Goal: Information Seeking & Learning: Find specific page/section

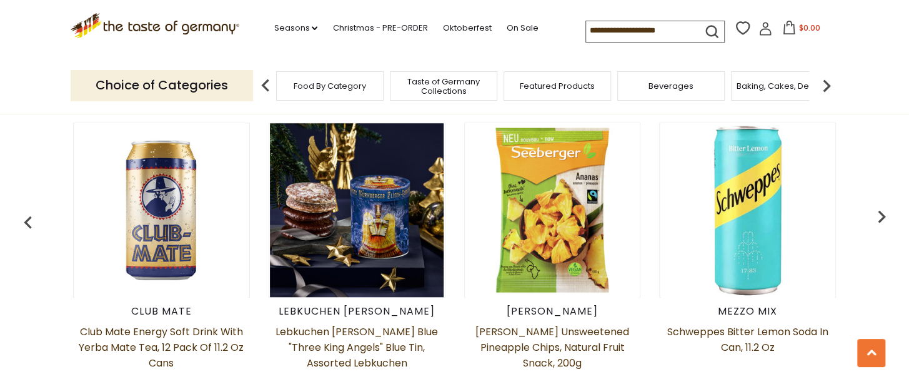
scroll to position [437, 0]
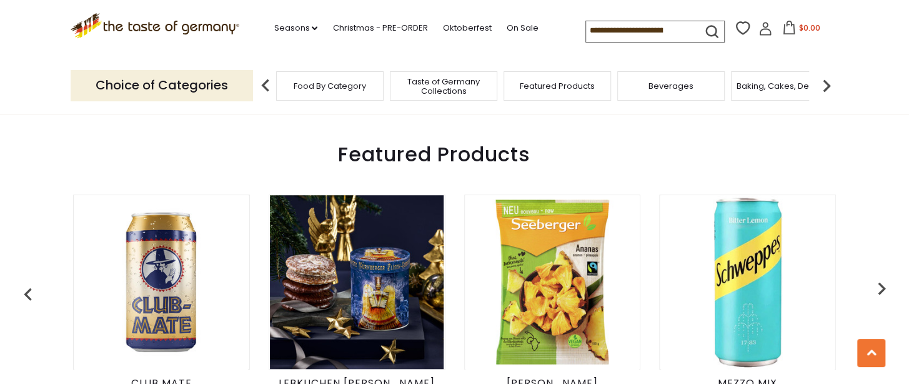
click at [341, 92] on div "Food By Category" at bounding box center [329, 85] width 107 height 29
click at [826, 89] on img at bounding box center [826, 85] width 25 height 25
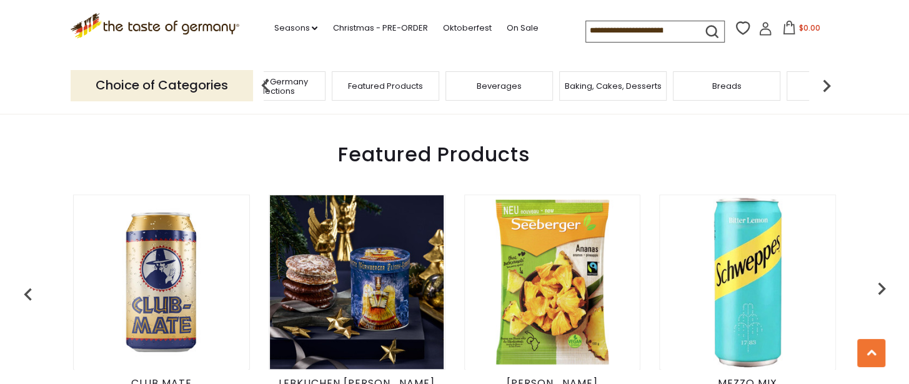
click at [516, 94] on div "Beverages" at bounding box center [499, 85] width 107 height 29
click at [501, 86] on span "Beverages" at bounding box center [499, 85] width 45 height 9
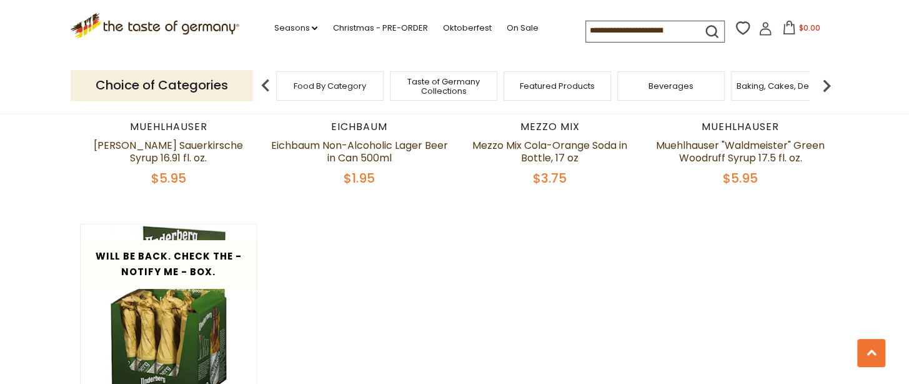
scroll to position [2749, 0]
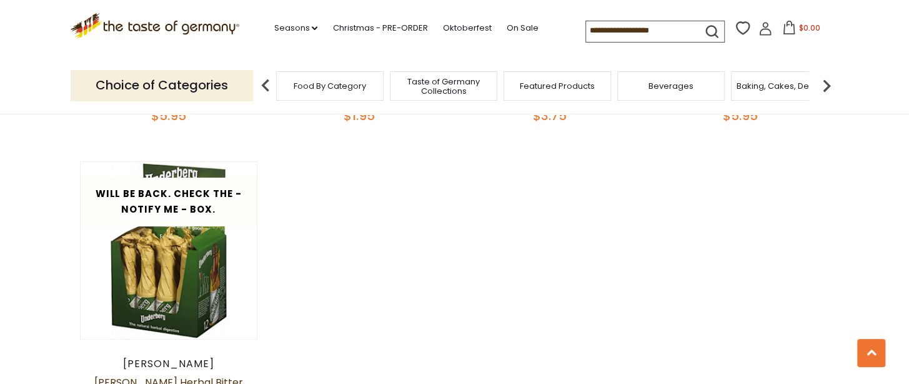
click at [827, 86] on img at bounding box center [826, 85] width 25 height 25
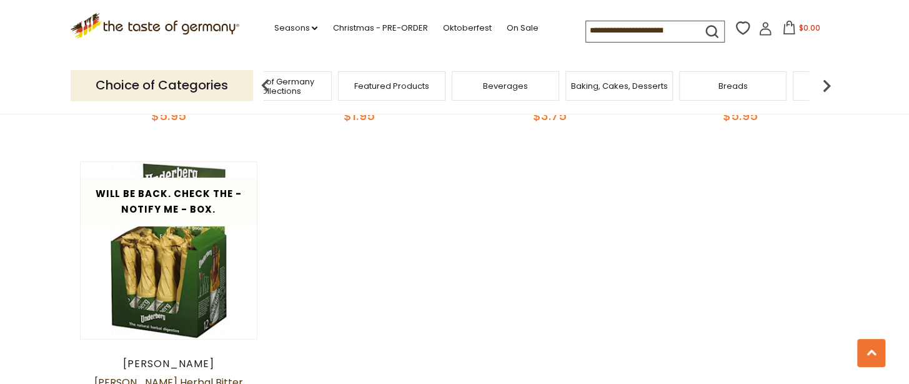
click at [641, 94] on div "Baking, Cakes, Desserts" at bounding box center [619, 85] width 107 height 29
click at [630, 82] on span "Baking, Cakes, Desserts" at bounding box center [619, 85] width 97 height 9
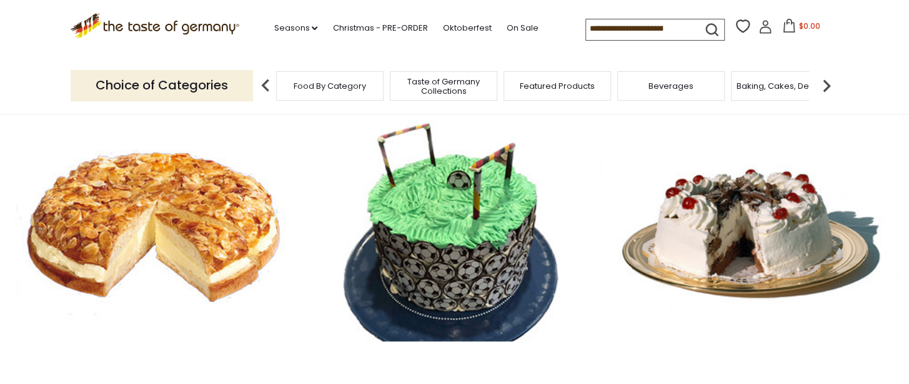
click at [831, 87] on img at bounding box center [826, 85] width 25 height 25
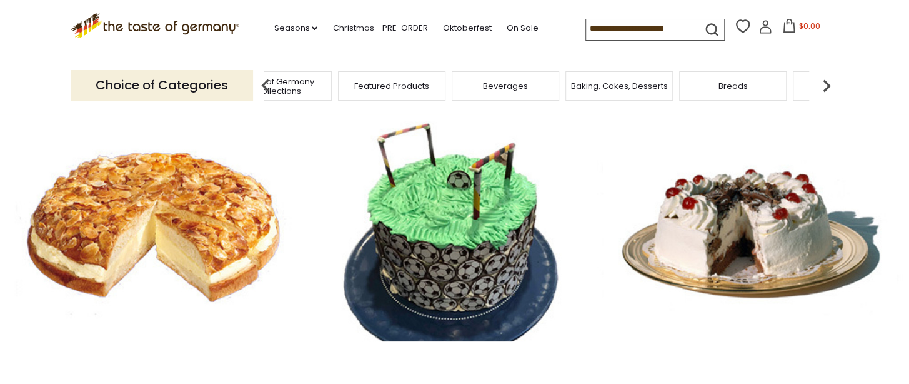
click at [261, 84] on img at bounding box center [265, 85] width 25 height 25
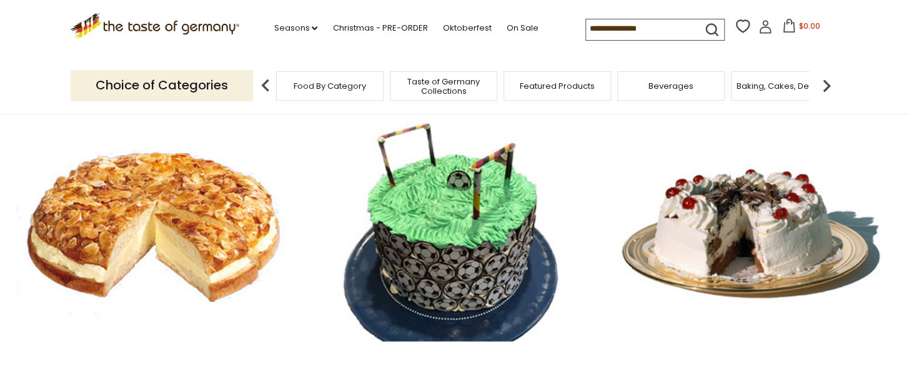
click at [454, 87] on span "Taste of Germany Collections" at bounding box center [444, 86] width 100 height 19
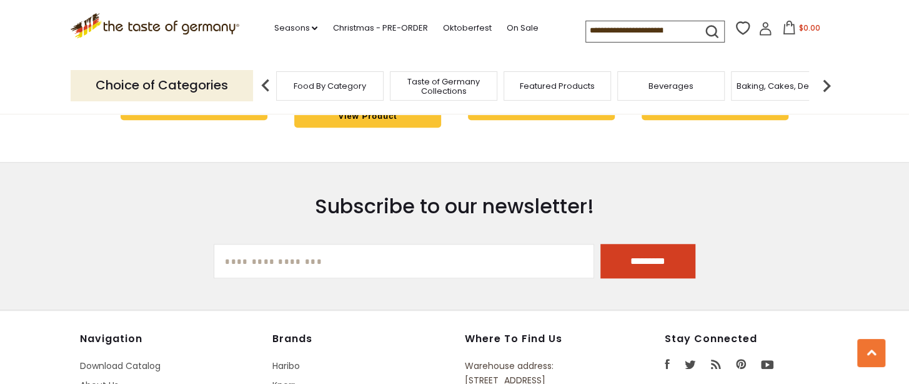
scroll to position [3312, 0]
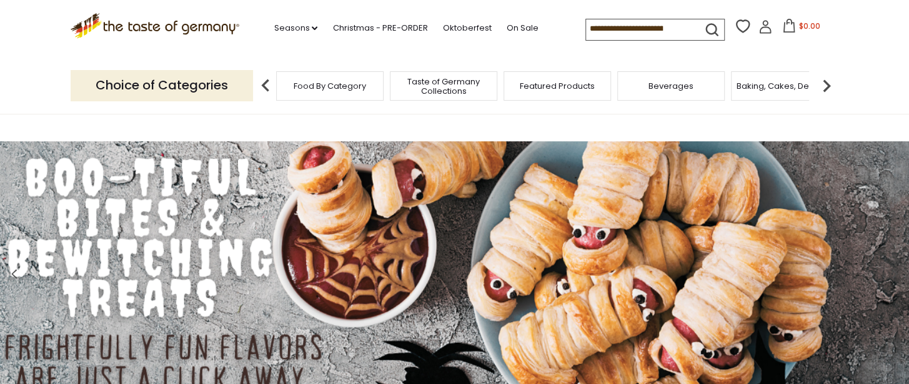
click at [825, 86] on img at bounding box center [826, 85] width 25 height 25
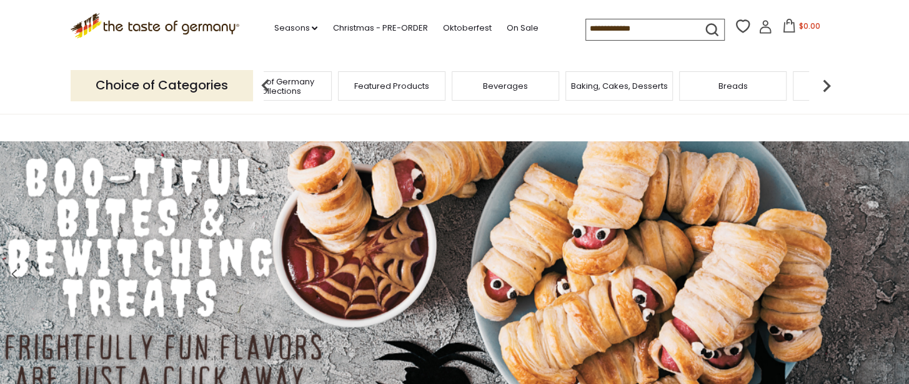
click at [825, 86] on img at bounding box center [826, 85] width 25 height 25
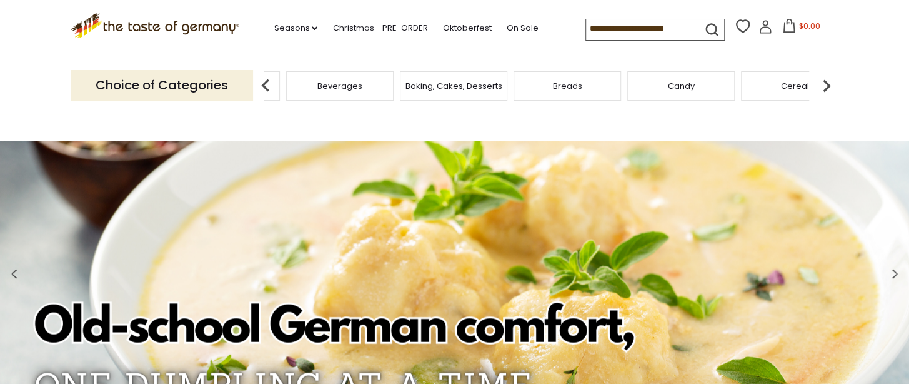
click at [825, 86] on img at bounding box center [826, 85] width 25 height 25
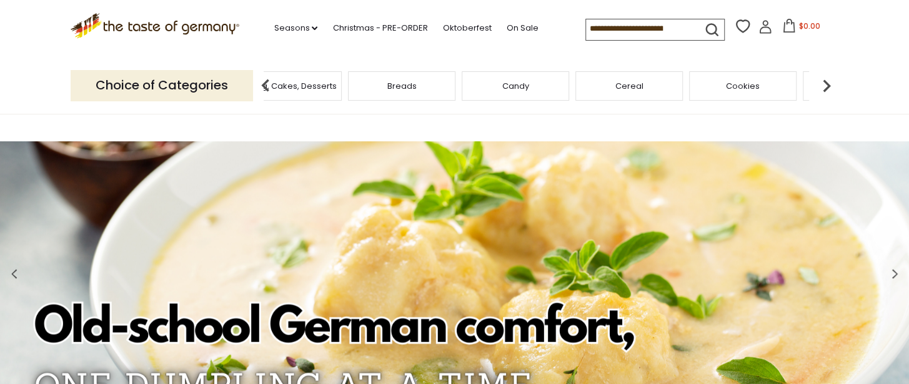
click at [825, 86] on img at bounding box center [826, 85] width 25 height 25
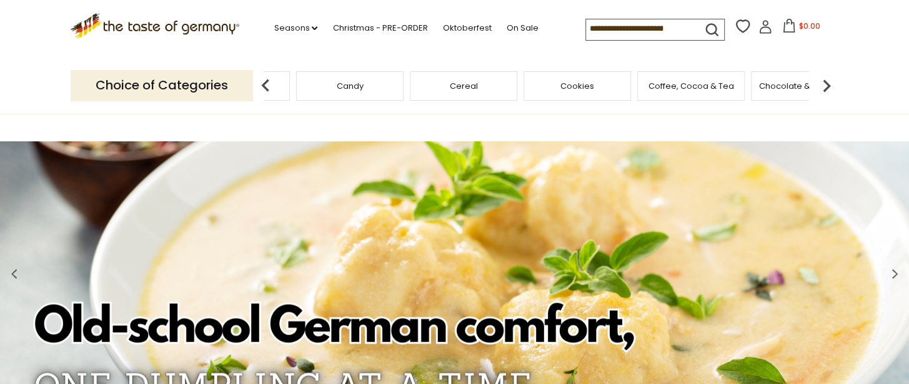
click at [825, 86] on img at bounding box center [826, 85] width 25 height 25
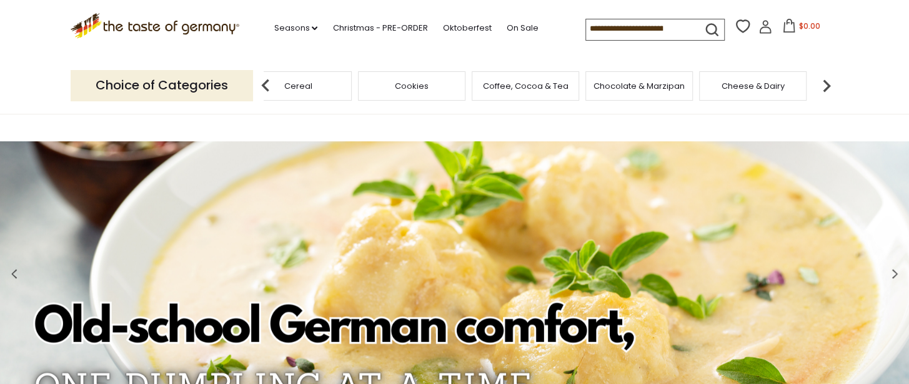
click at [825, 86] on img at bounding box center [826, 85] width 25 height 25
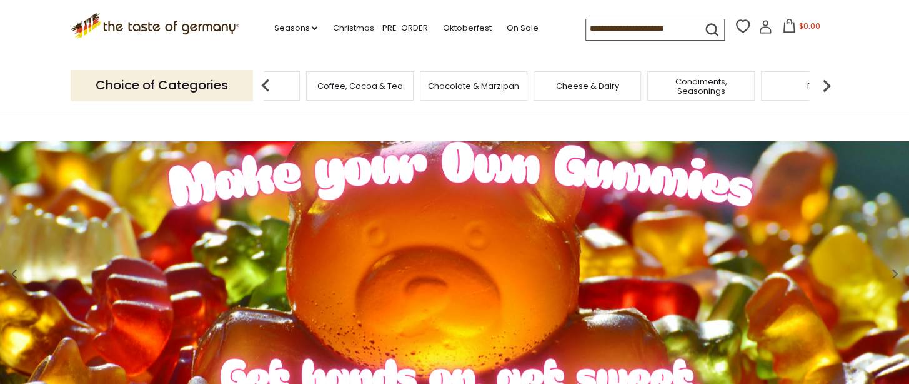
click at [825, 86] on img at bounding box center [826, 85] width 25 height 25
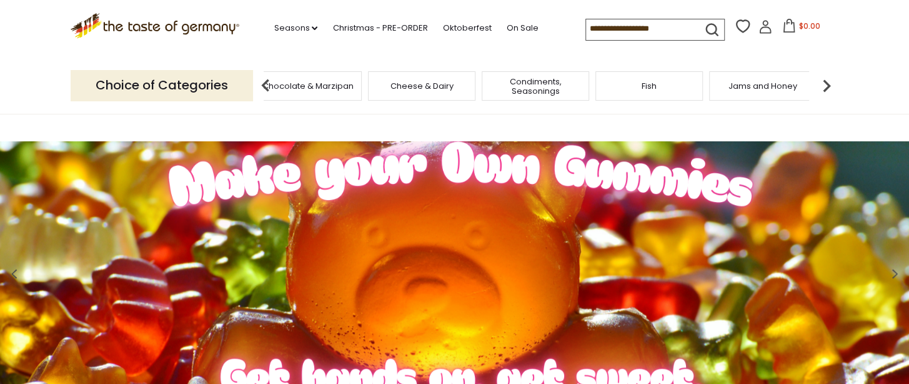
click at [825, 86] on img at bounding box center [826, 85] width 25 height 25
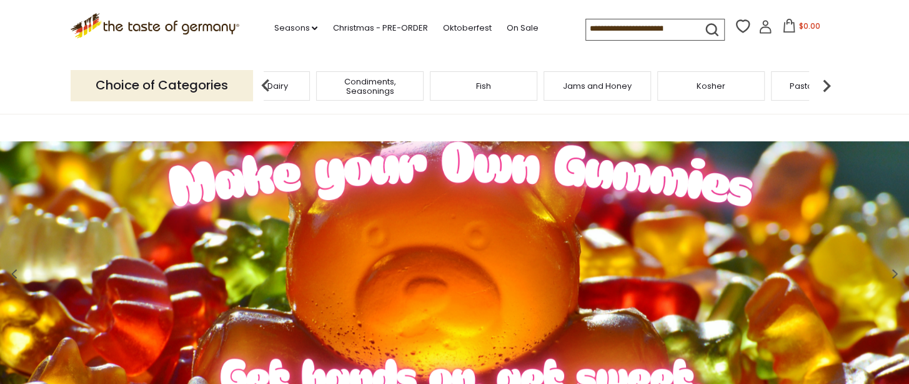
click at [825, 86] on img at bounding box center [826, 85] width 25 height 25
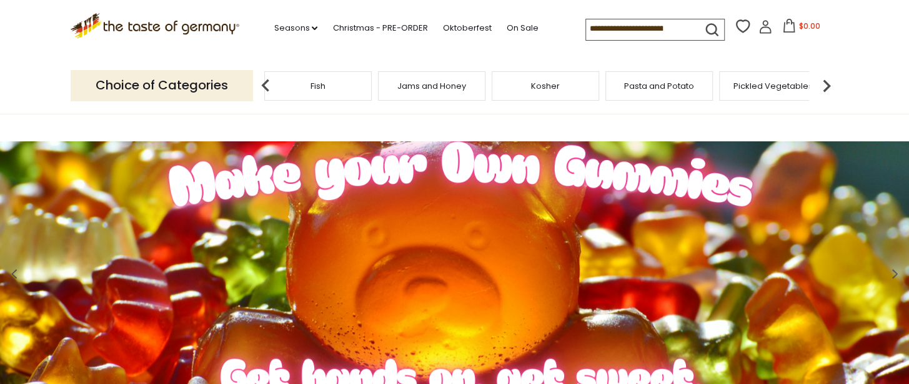
click at [825, 86] on img at bounding box center [826, 85] width 25 height 25
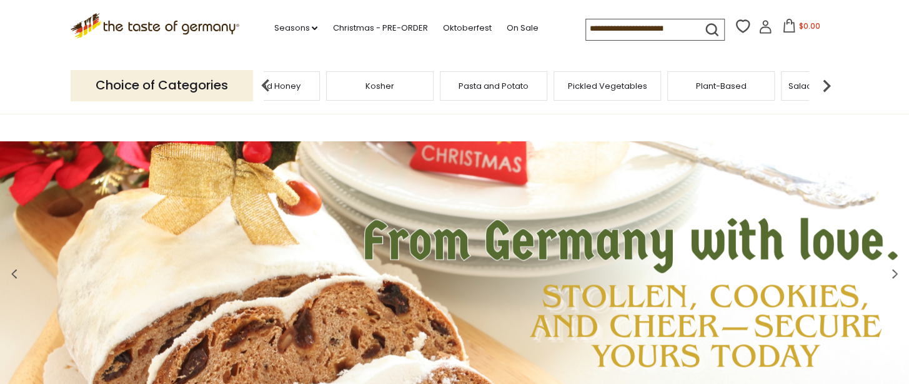
click at [825, 86] on img at bounding box center [826, 85] width 25 height 25
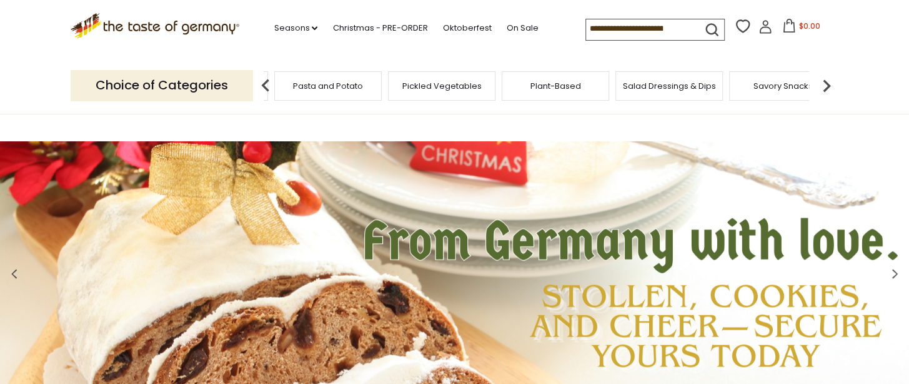
click at [825, 86] on img at bounding box center [826, 85] width 25 height 25
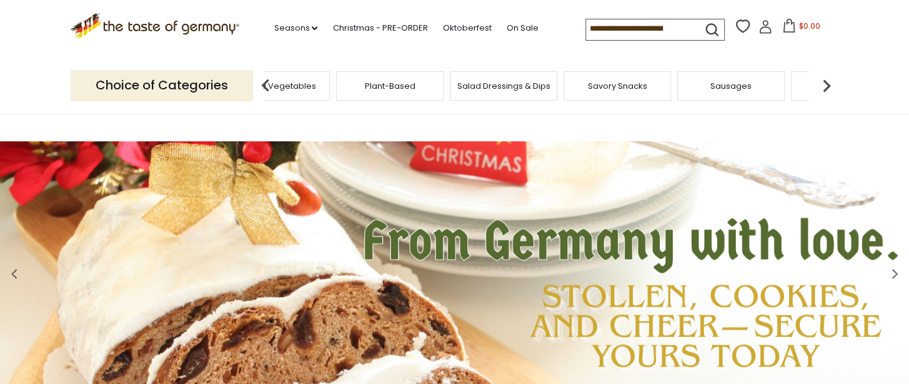
click at [825, 86] on img at bounding box center [826, 85] width 25 height 25
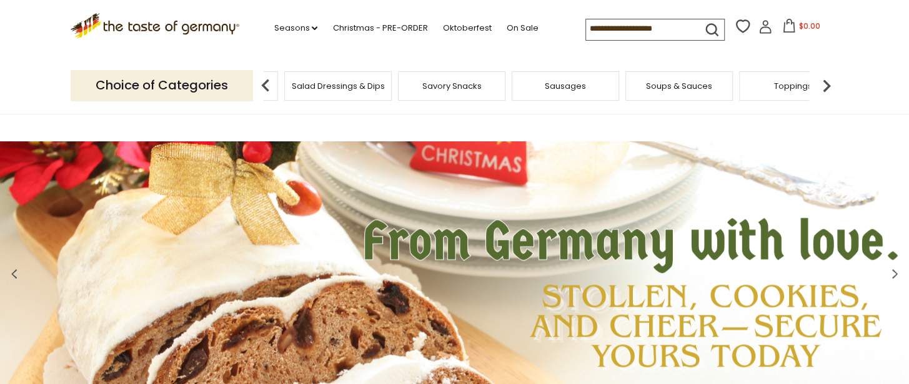
click at [825, 86] on img at bounding box center [826, 85] width 25 height 25
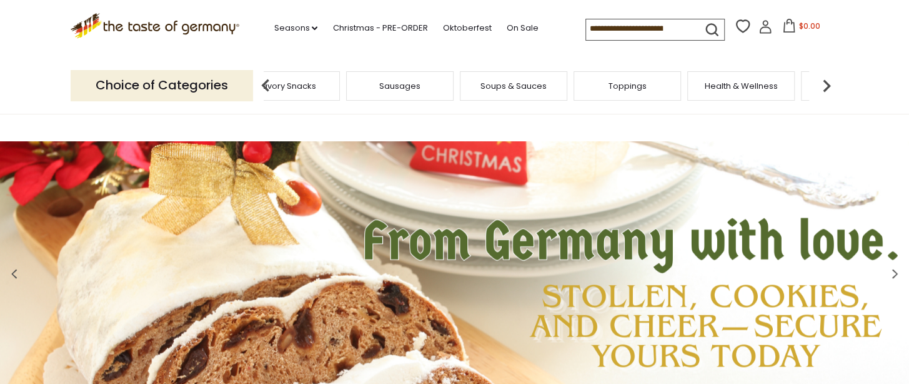
click at [825, 86] on img at bounding box center [826, 85] width 25 height 25
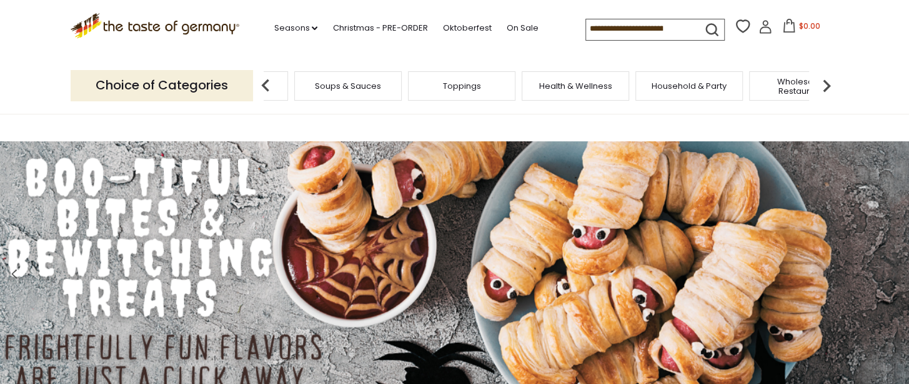
click at [825, 86] on img at bounding box center [826, 85] width 25 height 25
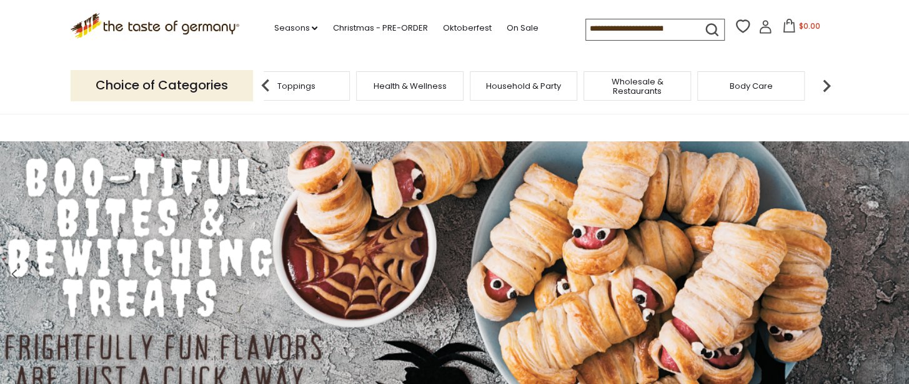
click at [822, 84] on img at bounding box center [826, 85] width 25 height 25
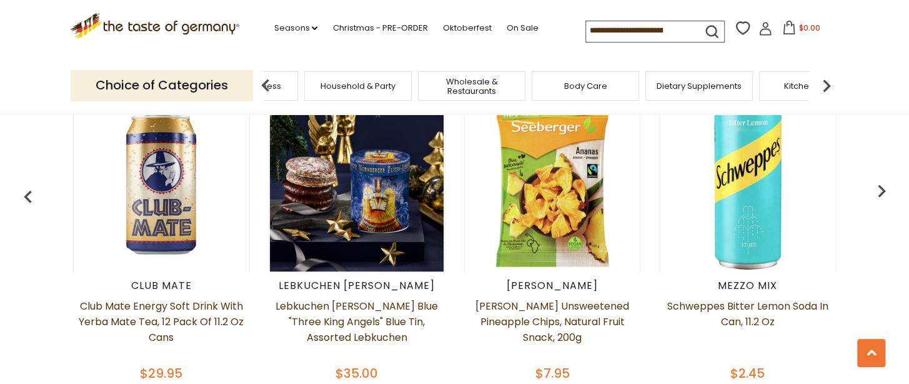
scroll to position [562, 0]
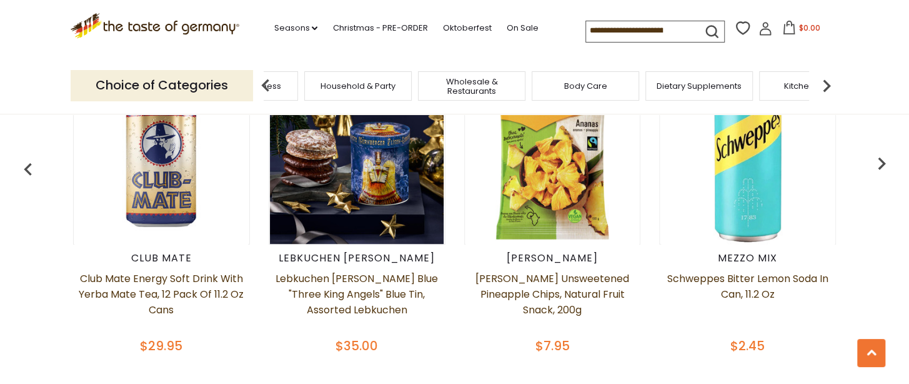
click at [820, 86] on img at bounding box center [826, 85] width 25 height 25
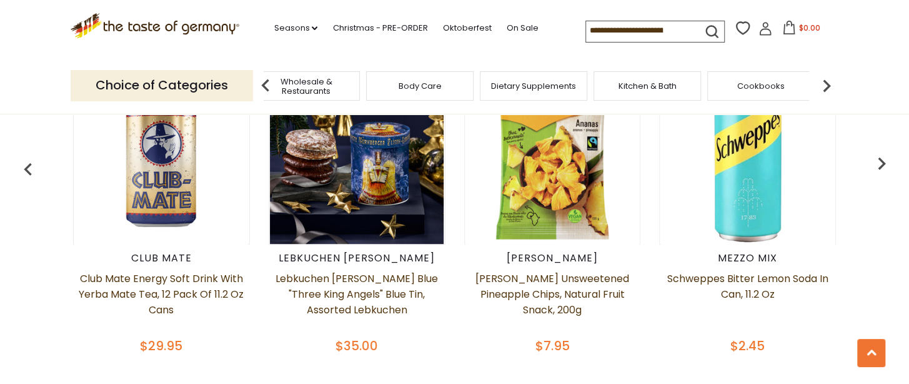
click at [820, 86] on img at bounding box center [826, 85] width 25 height 25
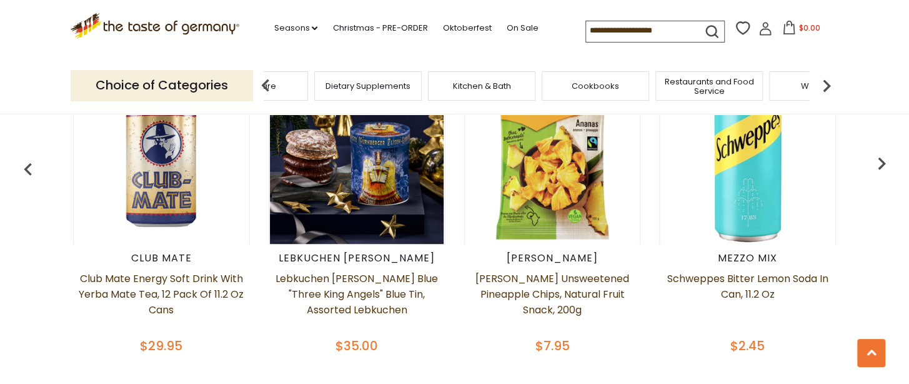
click at [820, 86] on img at bounding box center [826, 85] width 25 height 25
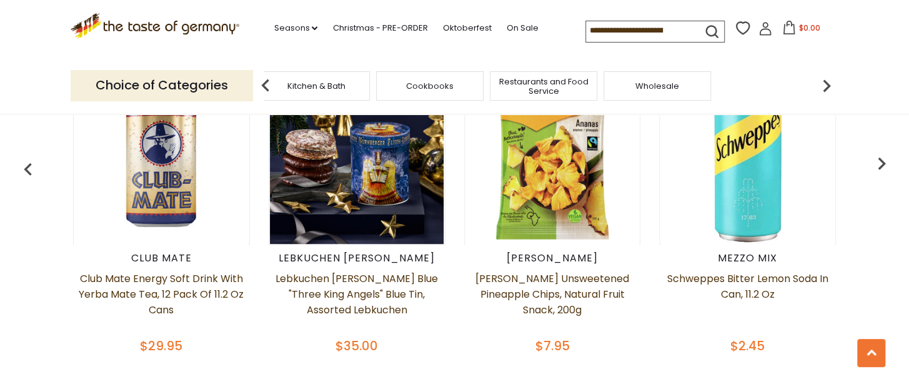
click at [820, 86] on img at bounding box center [826, 85] width 25 height 25
click at [267, 87] on img at bounding box center [265, 85] width 25 height 25
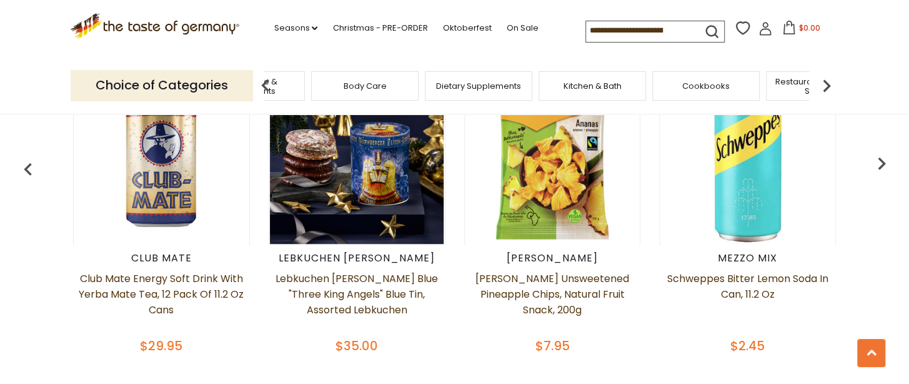
click at [267, 87] on img at bounding box center [265, 85] width 25 height 25
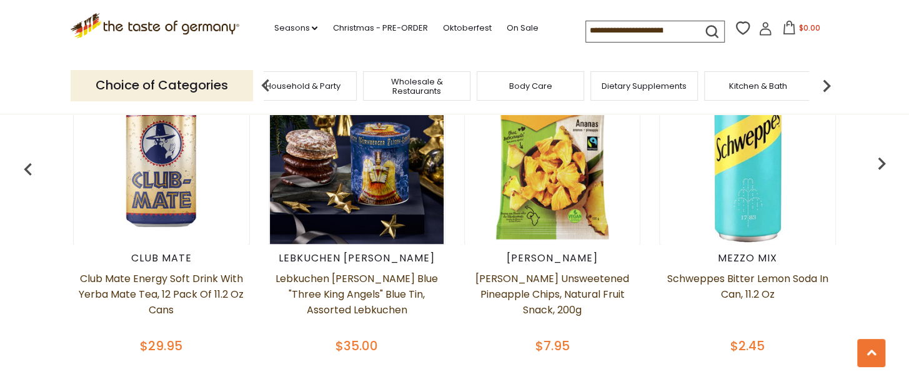
click at [267, 87] on img at bounding box center [265, 85] width 25 height 25
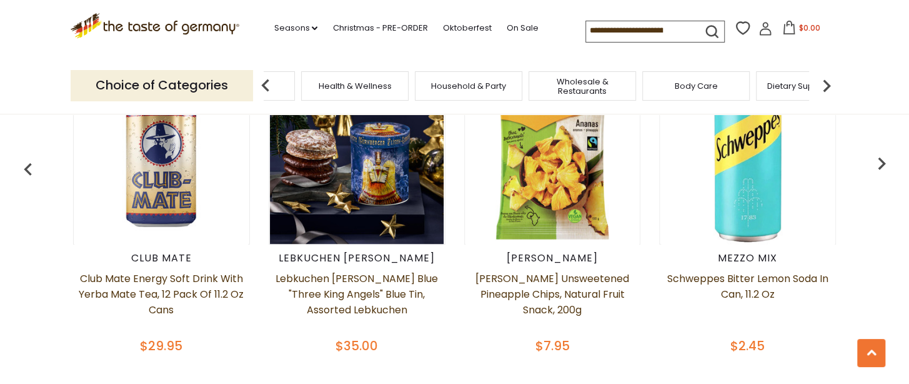
click at [267, 87] on img at bounding box center [265, 85] width 25 height 25
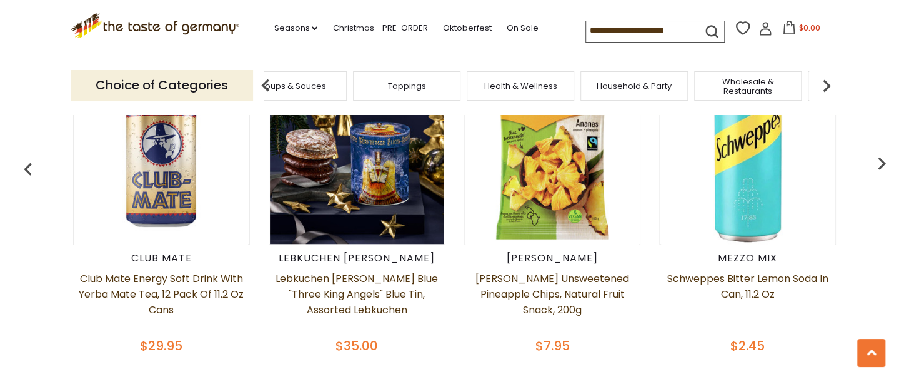
click at [267, 87] on img at bounding box center [265, 85] width 25 height 25
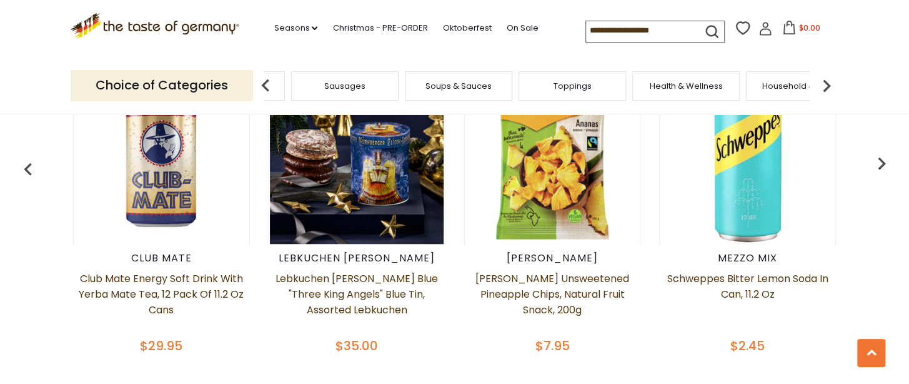
click at [267, 87] on img at bounding box center [265, 85] width 25 height 25
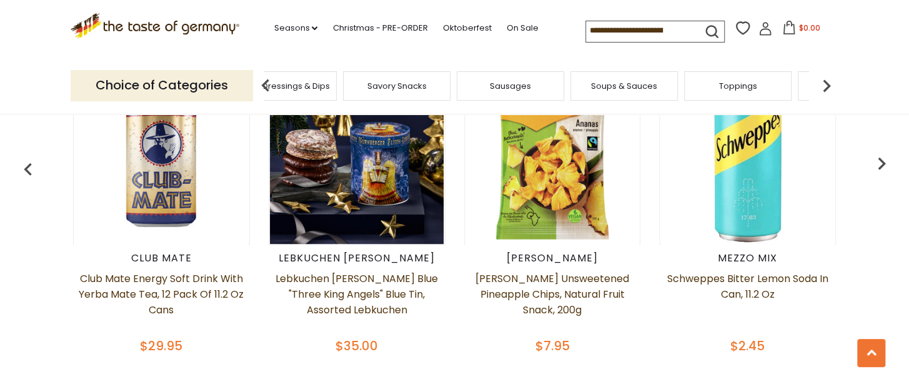
click at [267, 87] on img at bounding box center [265, 85] width 25 height 25
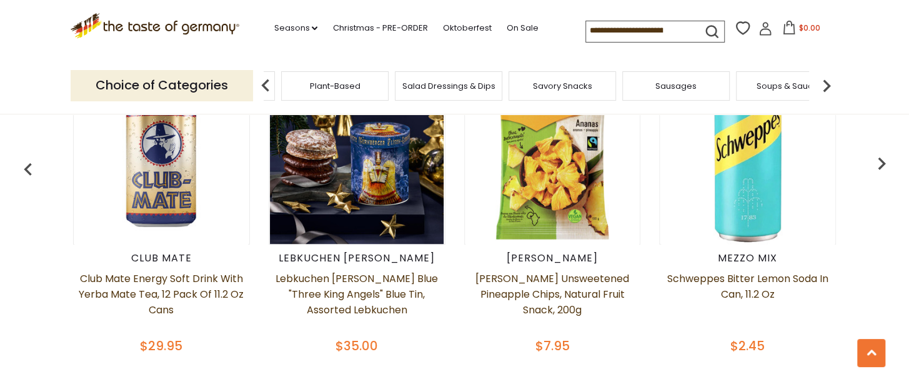
click at [267, 87] on img at bounding box center [265, 85] width 25 height 25
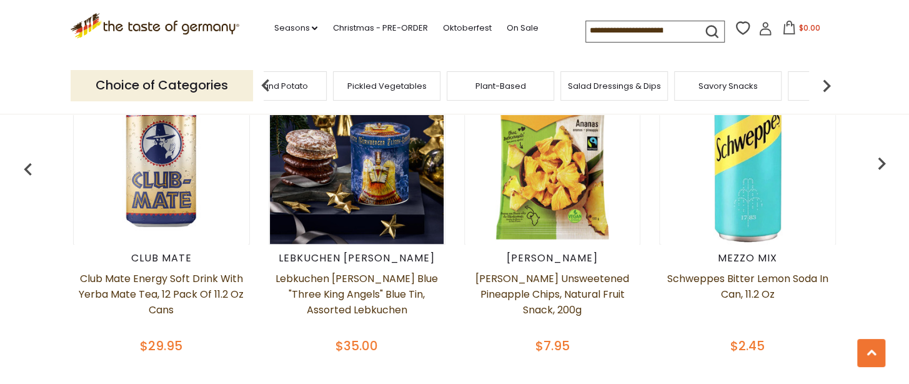
click at [267, 87] on img at bounding box center [265, 85] width 25 height 25
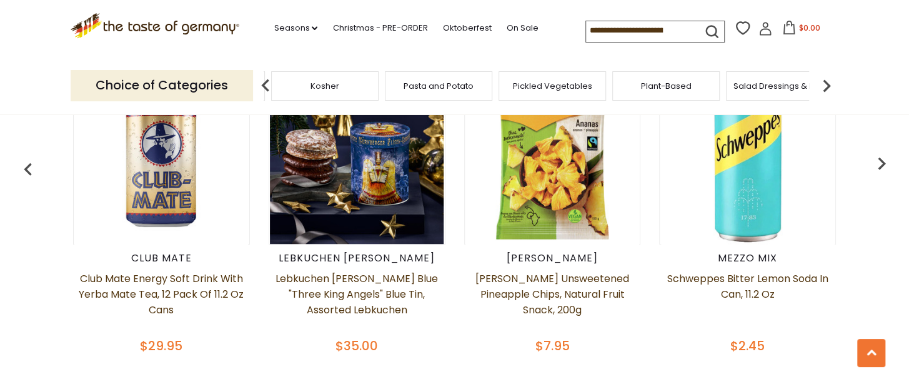
click at [267, 87] on img at bounding box center [265, 85] width 25 height 25
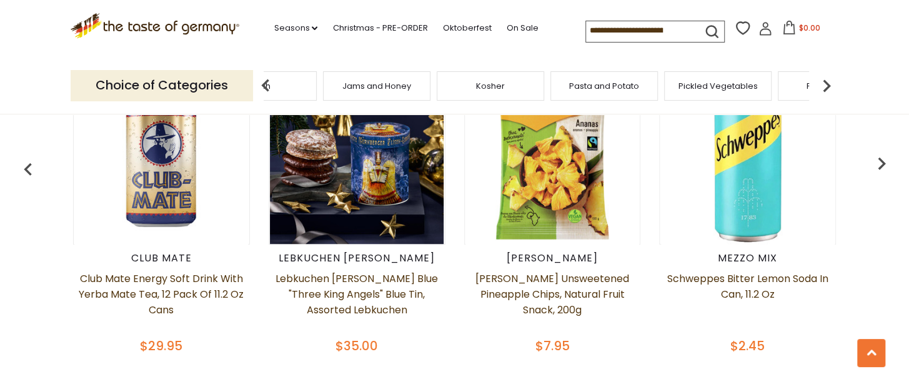
click at [267, 87] on img at bounding box center [265, 85] width 25 height 25
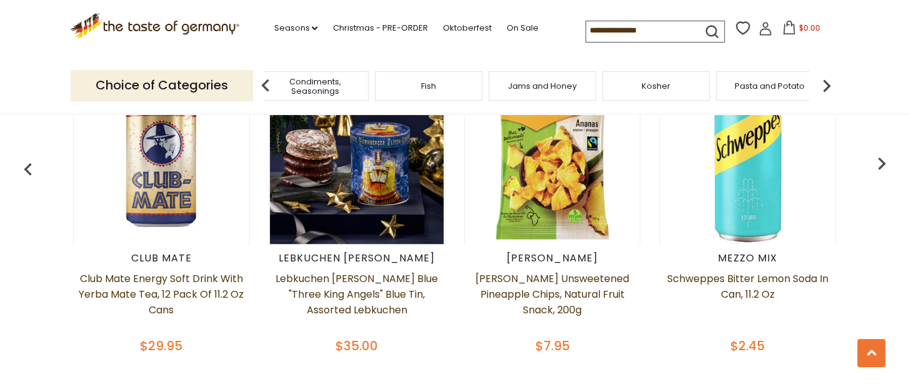
click at [267, 87] on img at bounding box center [265, 85] width 25 height 25
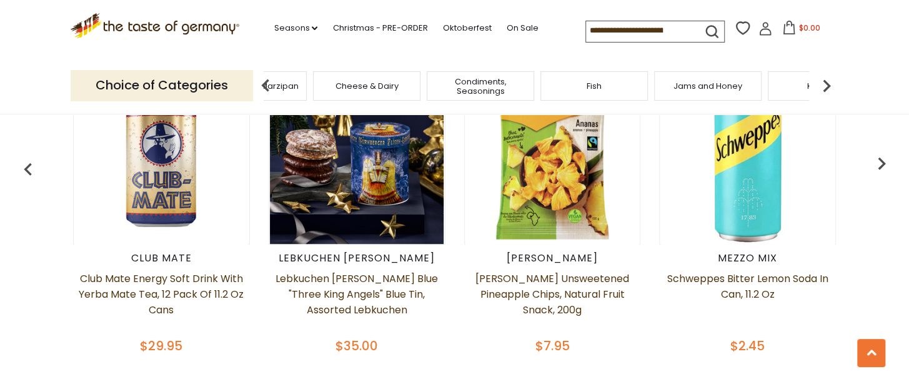
click at [267, 87] on img at bounding box center [265, 85] width 25 height 25
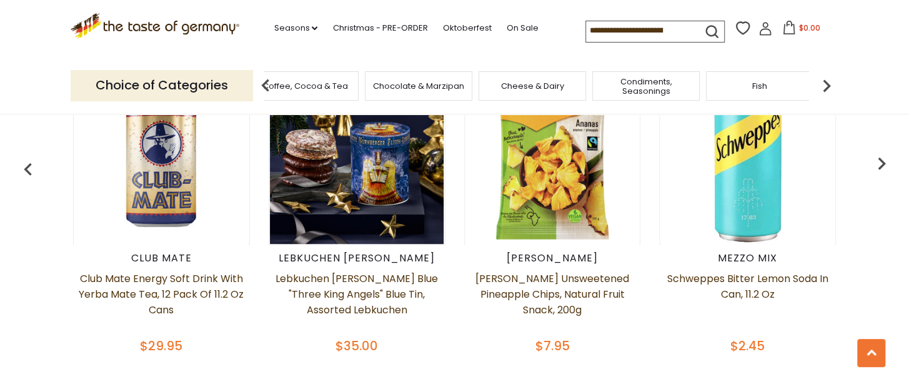
click at [267, 87] on img at bounding box center [265, 85] width 25 height 25
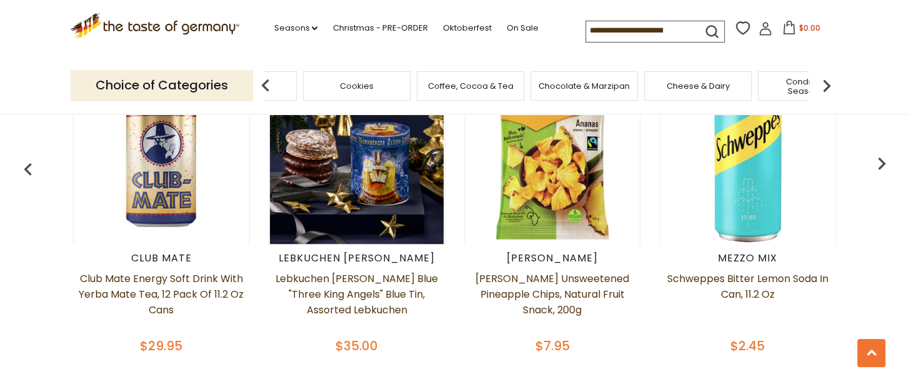
click at [268, 87] on img at bounding box center [265, 85] width 25 height 25
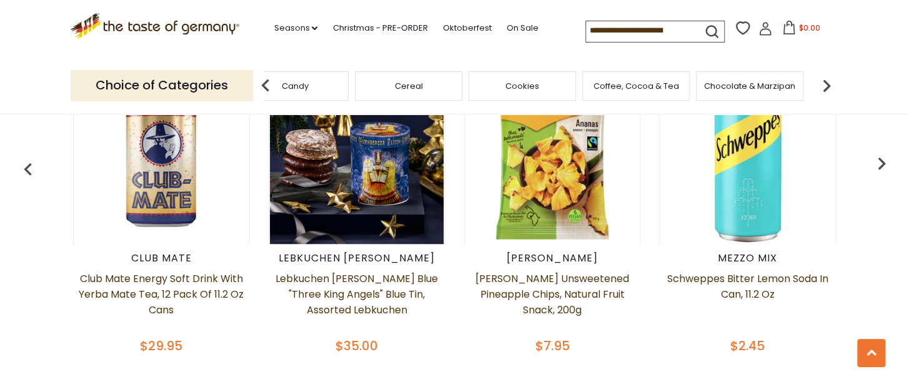
click at [268, 87] on img at bounding box center [265, 85] width 25 height 25
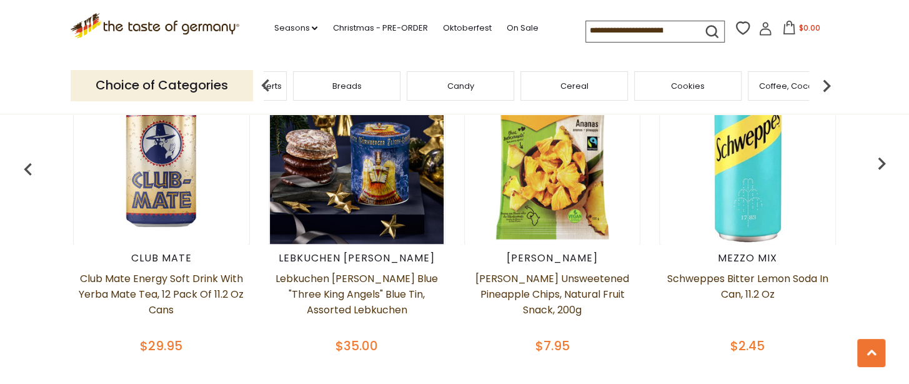
click at [269, 87] on img at bounding box center [265, 85] width 25 height 25
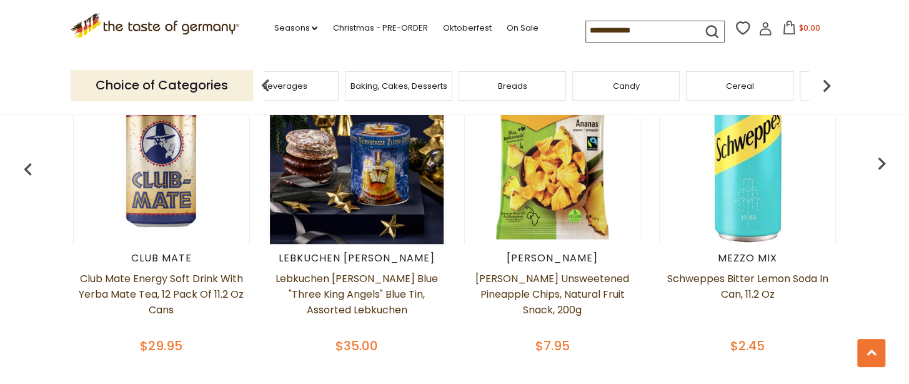
click at [269, 87] on img at bounding box center [265, 85] width 25 height 25
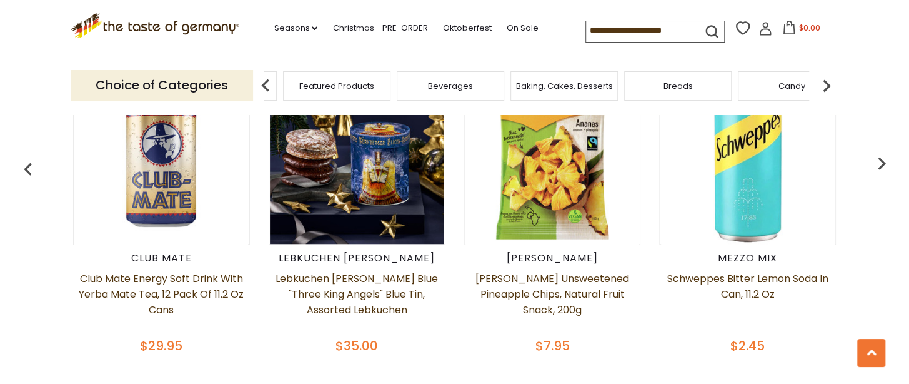
click at [269, 87] on img at bounding box center [265, 85] width 25 height 25
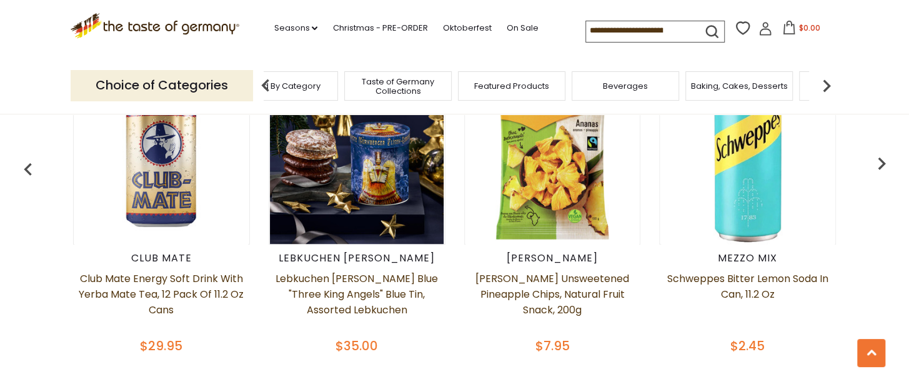
click at [390, 82] on span "Taste of Germany Collections" at bounding box center [398, 86] width 100 height 19
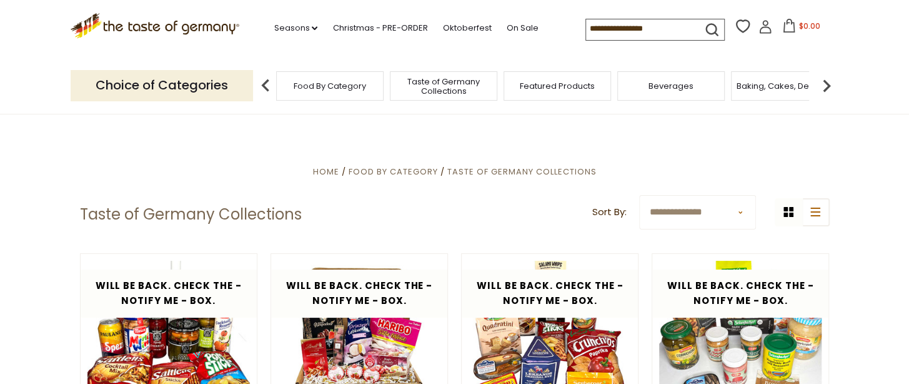
click at [391, 82] on div "Taste of Germany Collections" at bounding box center [443, 85] width 107 height 29
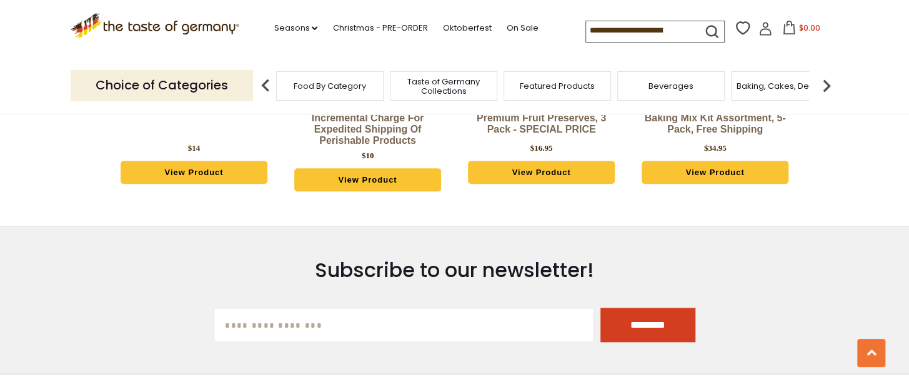
scroll to position [3249, 0]
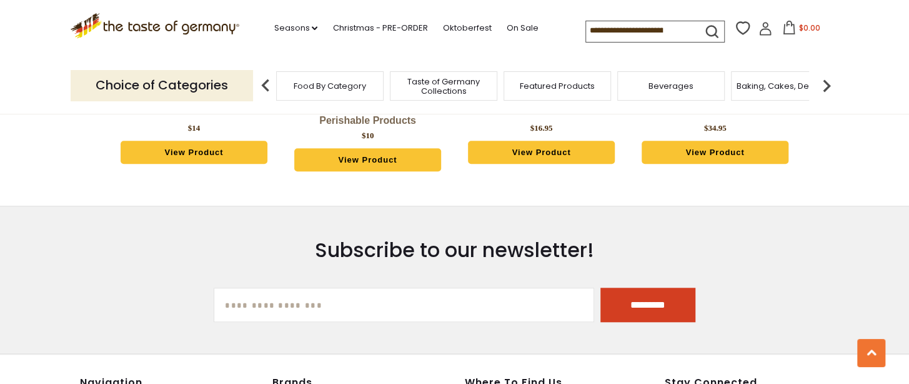
click at [626, 30] on input at bounding box center [639, 29] width 106 height 17
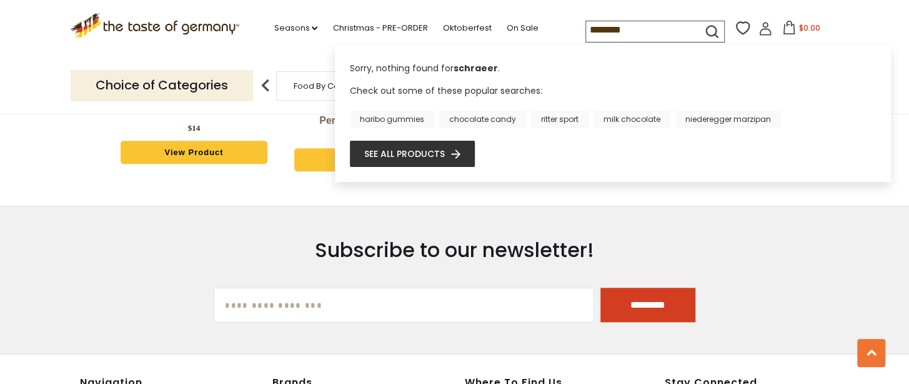
drag, startPoint x: 649, startPoint y: 29, endPoint x: 608, endPoint y: 31, distance: 40.7
click at [608, 31] on input "********" at bounding box center [639, 29] width 106 height 17
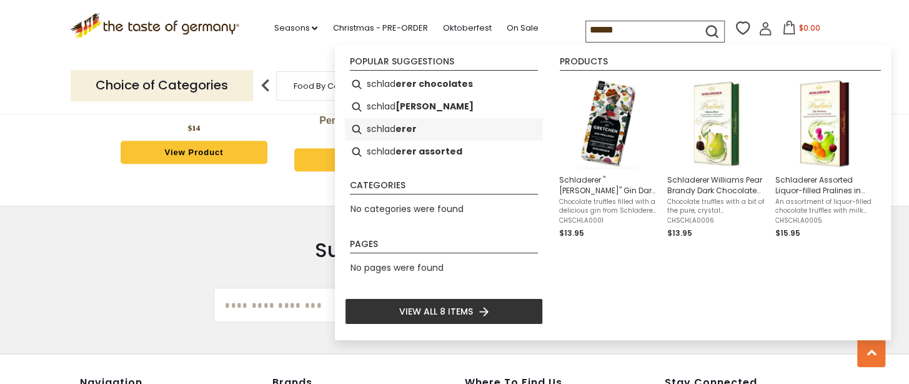
click at [386, 131] on li "schlad erer" at bounding box center [444, 129] width 198 height 22
type input "**********"
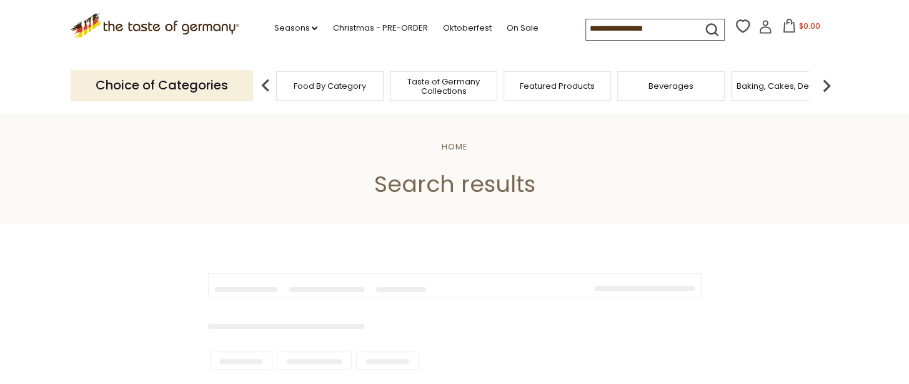
type input "**********"
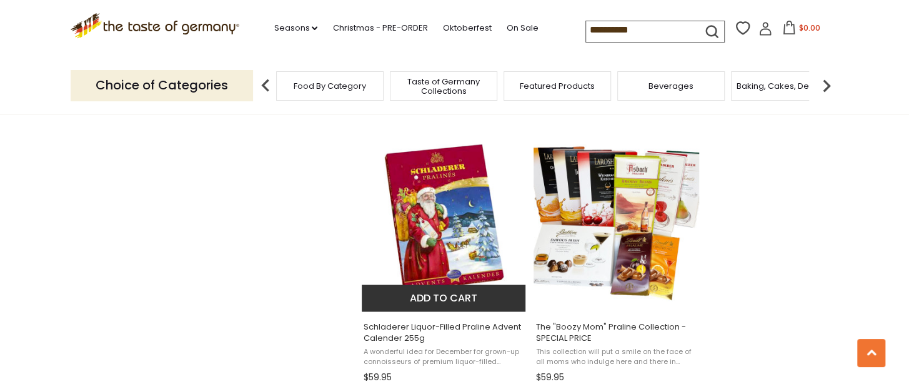
scroll to position [1062, 0]
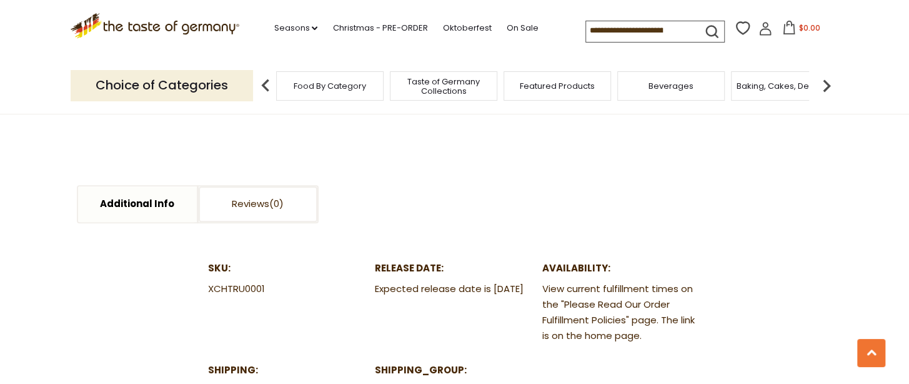
scroll to position [625, 0]
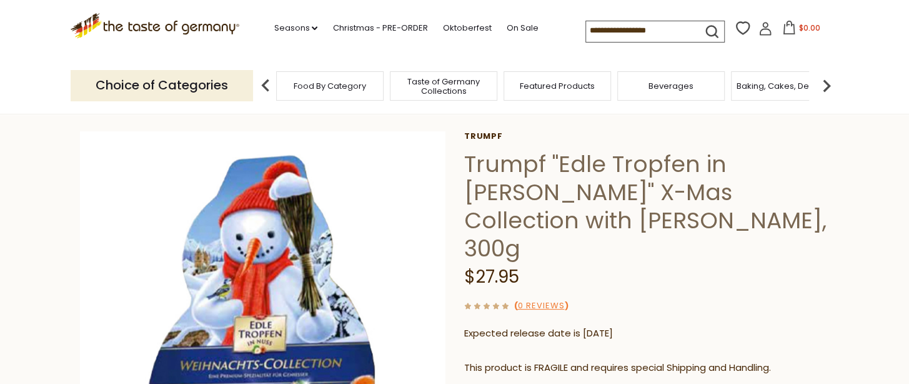
scroll to position [125, 0]
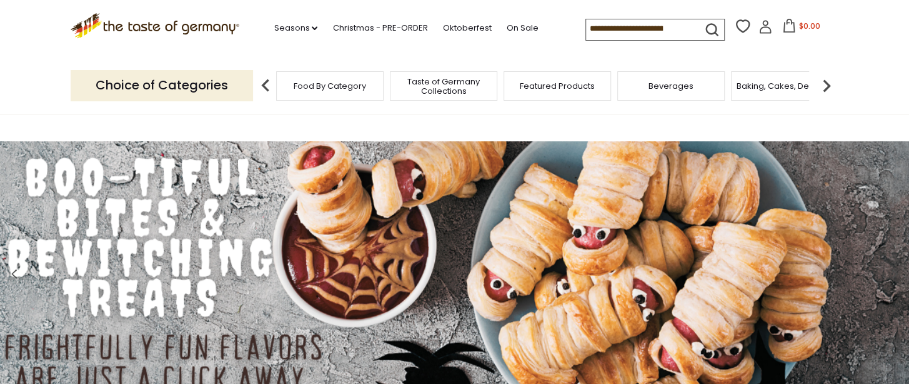
click at [636, 26] on input at bounding box center [639, 27] width 106 height 17
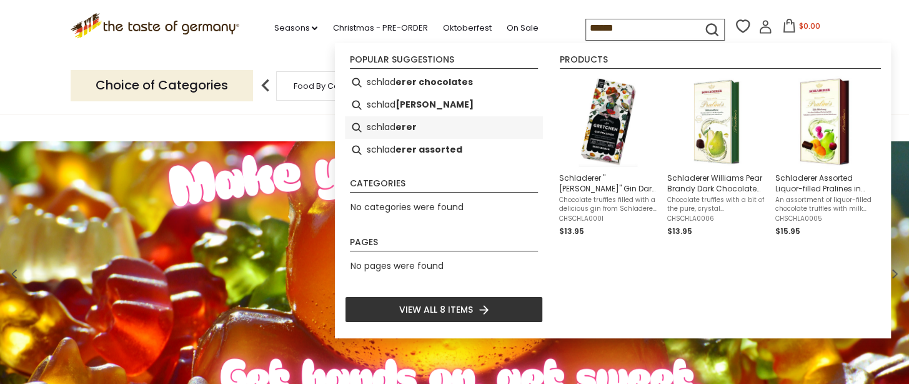
click at [421, 131] on li "schlad erer" at bounding box center [444, 127] width 198 height 22
type input "**********"
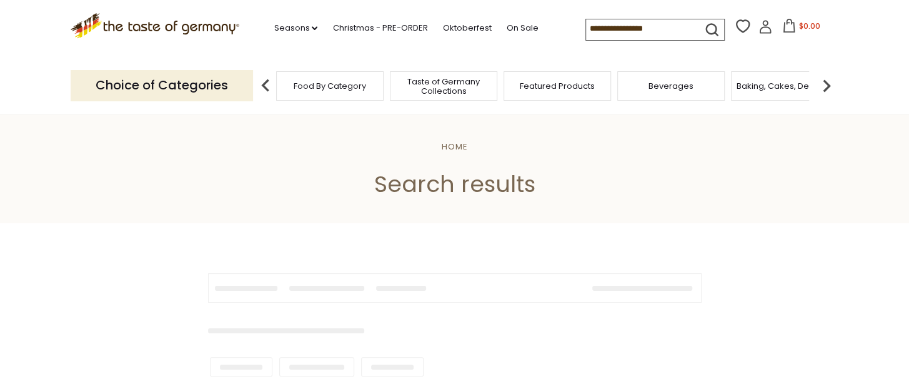
type input "**********"
